Goal: Transaction & Acquisition: Purchase product/service

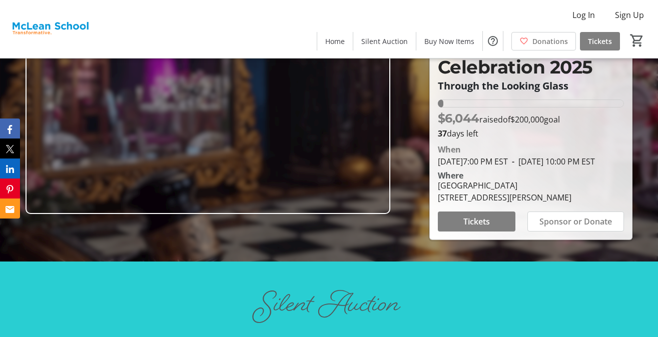
scroll to position [81, 0]
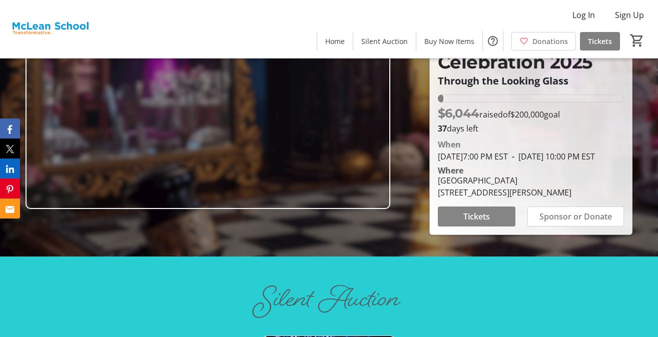
click at [474, 223] on span "Tickets" at bounding box center [476, 217] width 27 height 12
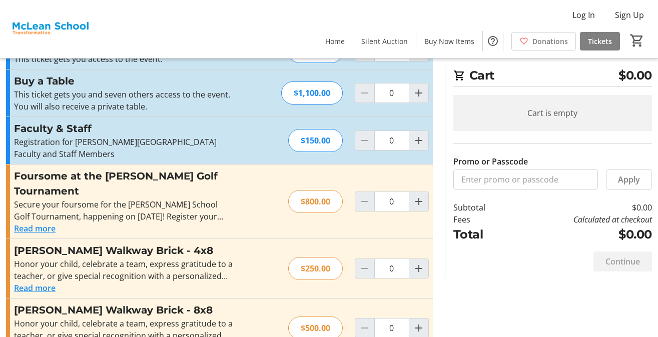
scroll to position [53, 0]
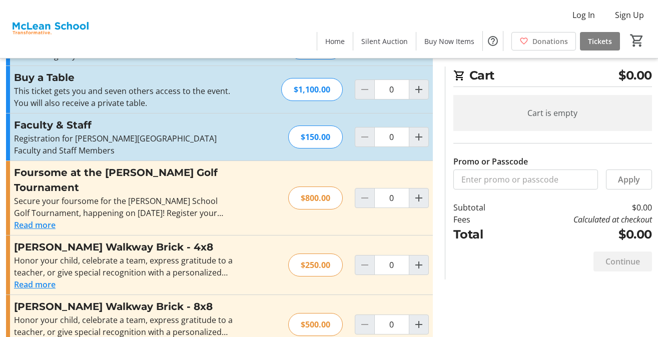
click at [319, 134] on div "$150.00" at bounding box center [315, 137] width 55 height 23
click at [320, 127] on div "$150.00" at bounding box center [315, 137] width 55 height 23
click at [417, 131] on mat-icon "Increment by one" at bounding box center [419, 137] width 12 height 12
type input "1"
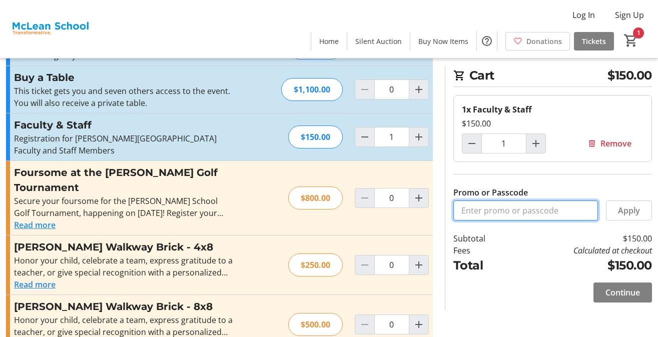
click at [490, 208] on input "Promo or Passcode" at bounding box center [525, 211] width 145 height 20
type input "COMMUNITY"
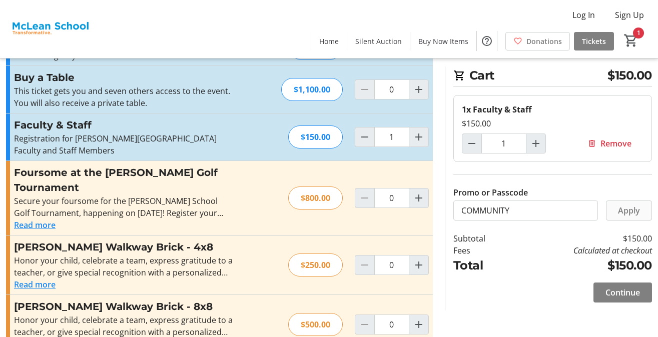
click at [626, 211] on span "Apply" at bounding box center [629, 211] width 22 height 12
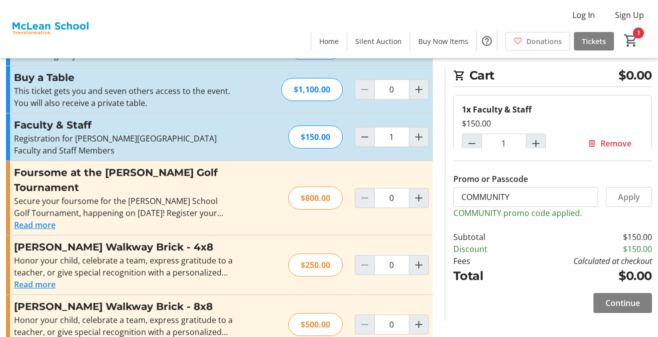
scroll to position [70, 0]
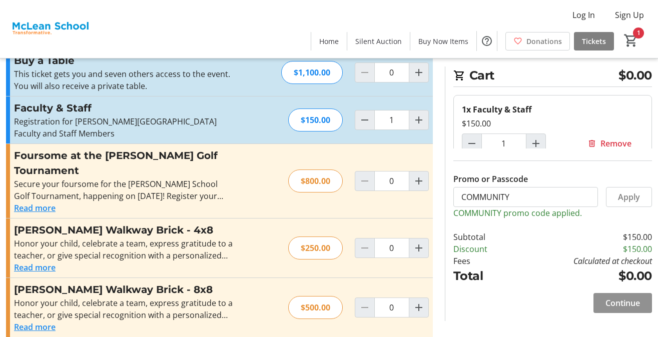
click at [623, 303] on span "Continue" at bounding box center [622, 303] width 35 height 12
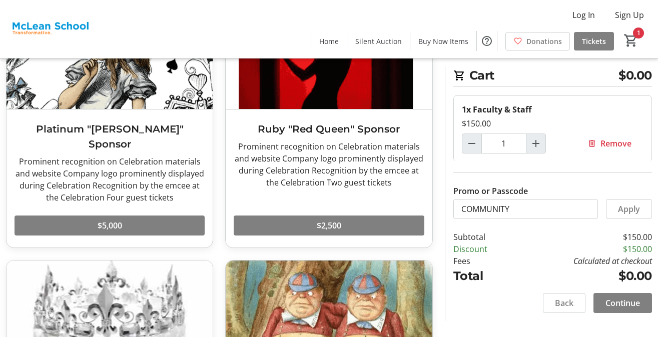
scroll to position [125, 0]
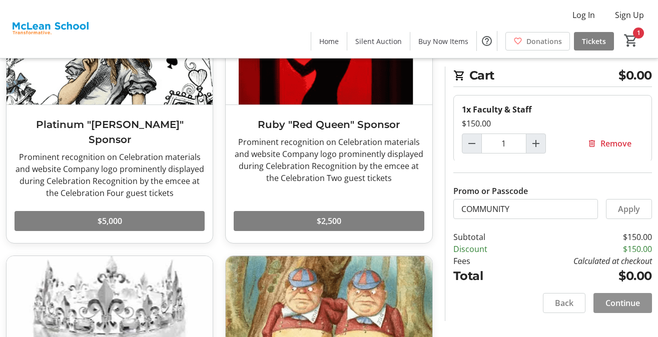
click at [630, 303] on span "Continue" at bounding box center [622, 303] width 35 height 12
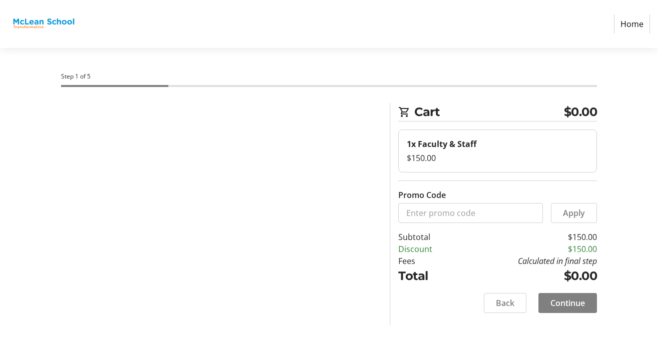
select select
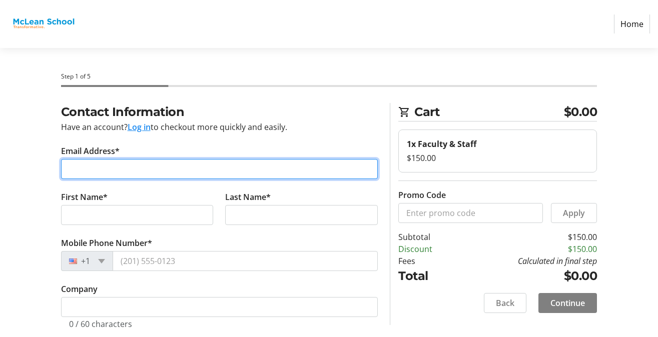
click at [98, 172] on input "Email Address*" at bounding box center [219, 169] width 317 height 20
type input "E"
type input "[EMAIL_ADDRESS][DOMAIN_NAME]"
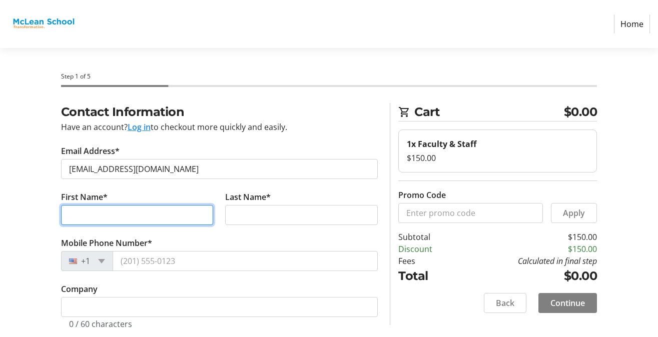
click at [73, 218] on input "First Name*" at bounding box center [137, 215] width 153 height 20
type input "[PERSON_NAME]"
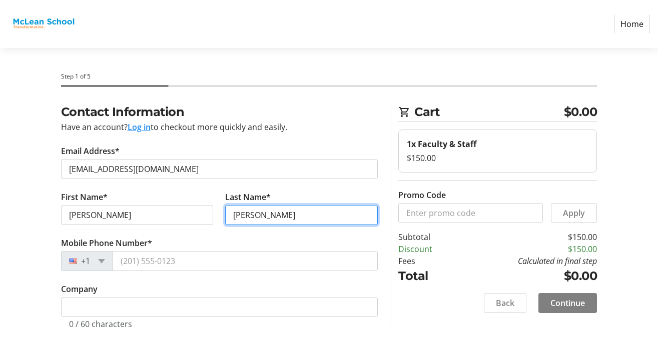
type input "[PERSON_NAME]"
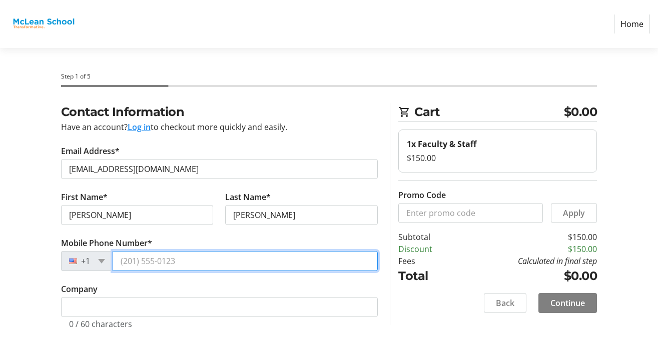
click at [132, 259] on input "Mobile Phone Number*" at bounding box center [246, 261] width 266 height 20
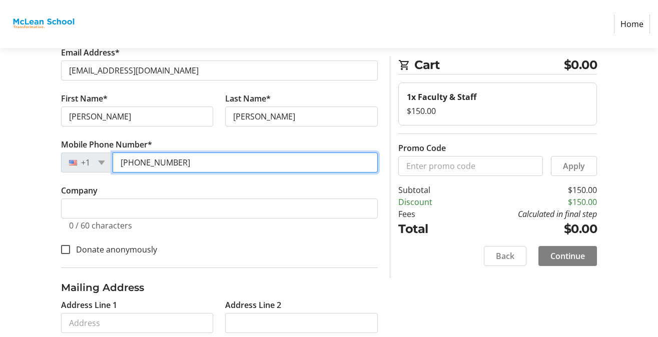
scroll to position [114, 0]
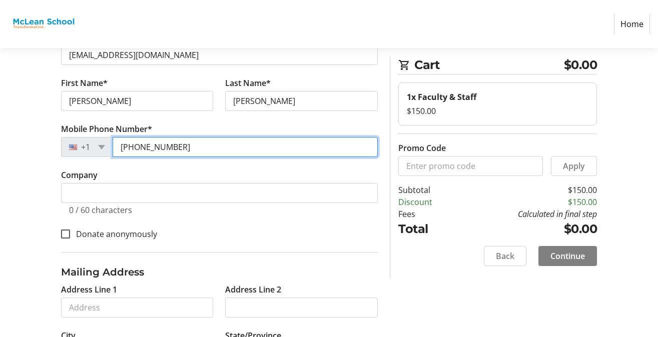
type input "[PHONE_NUMBER]"
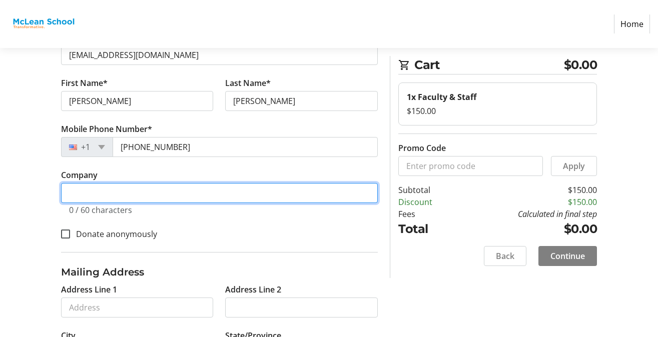
click at [82, 193] on input "Company" at bounding box center [219, 193] width 317 height 20
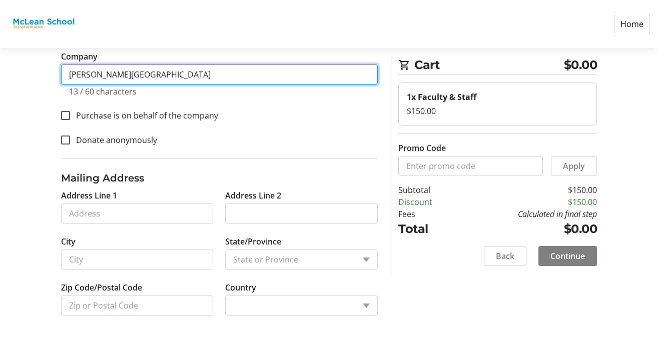
scroll to position [235, 0]
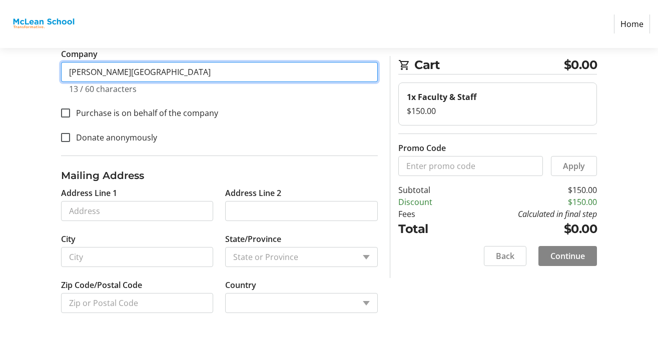
type input "[PERSON_NAME][GEOGRAPHIC_DATA]"
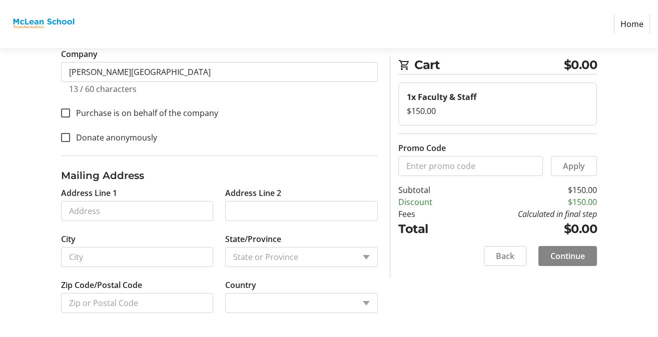
click at [560, 258] on span "Continue" at bounding box center [567, 256] width 35 height 12
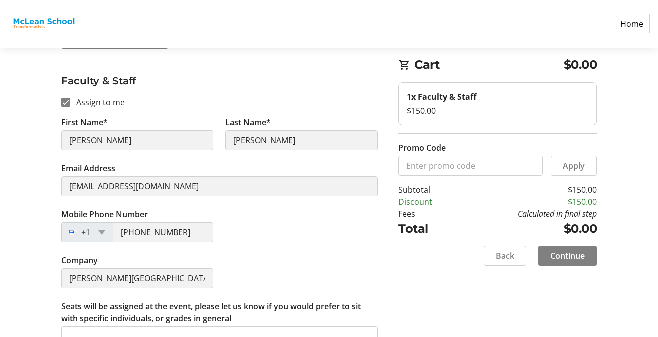
scroll to position [154, 0]
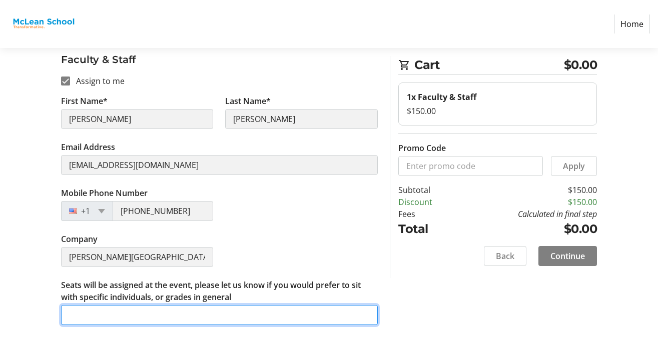
click at [90, 315] on input "Seats will be assigned at the event, please let us know if you would prefer to …" at bounding box center [219, 315] width 317 height 20
type input "At the back with other faculty and [PERSON_NAME]"
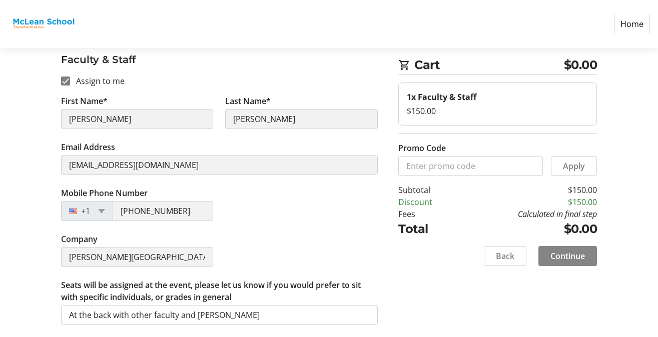
click at [574, 254] on span "Continue" at bounding box center [567, 256] width 35 height 12
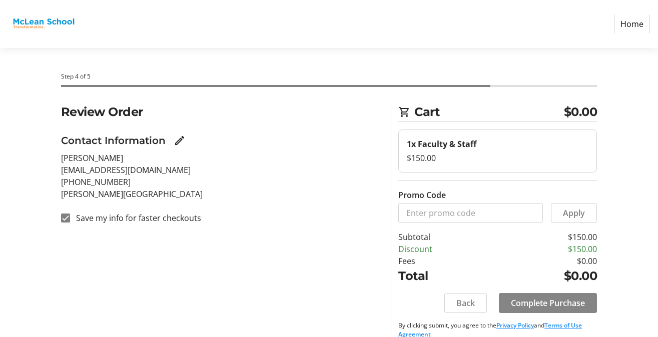
click at [549, 304] on span "Complete Purchase" at bounding box center [548, 303] width 74 height 12
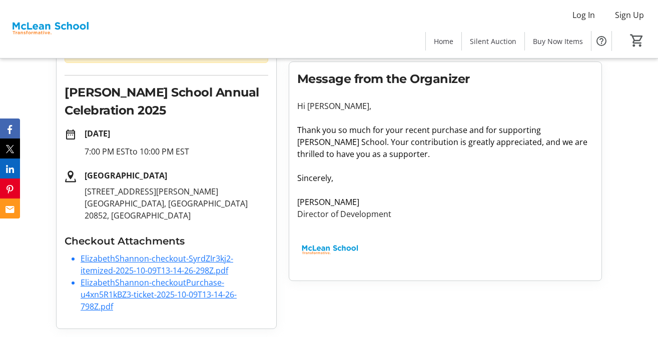
scroll to position [145, 0]
